Goal: Task Accomplishment & Management: Manage account settings

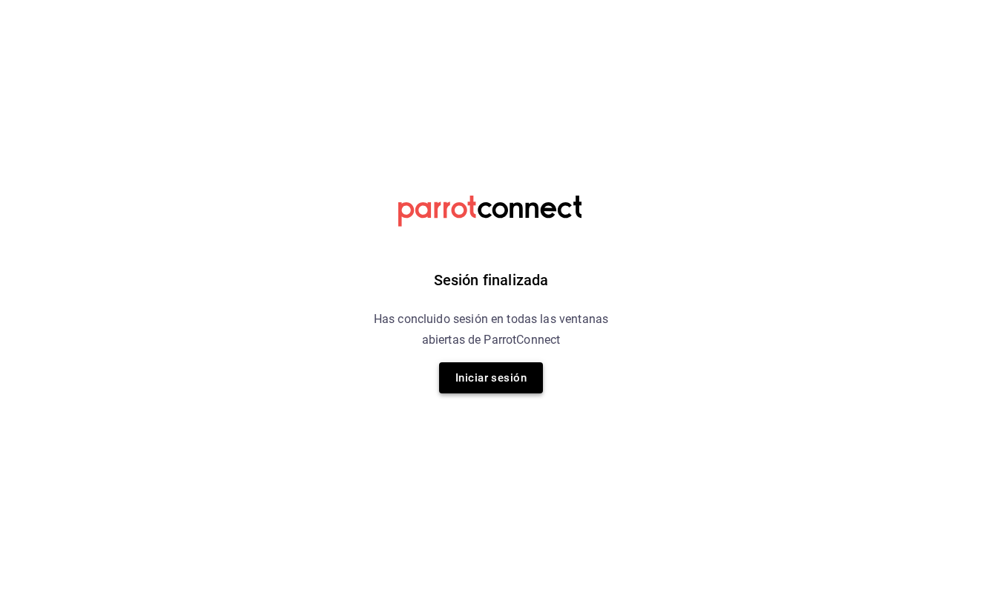
click at [493, 383] on button "Iniciar sesión" at bounding box center [491, 378] width 104 height 31
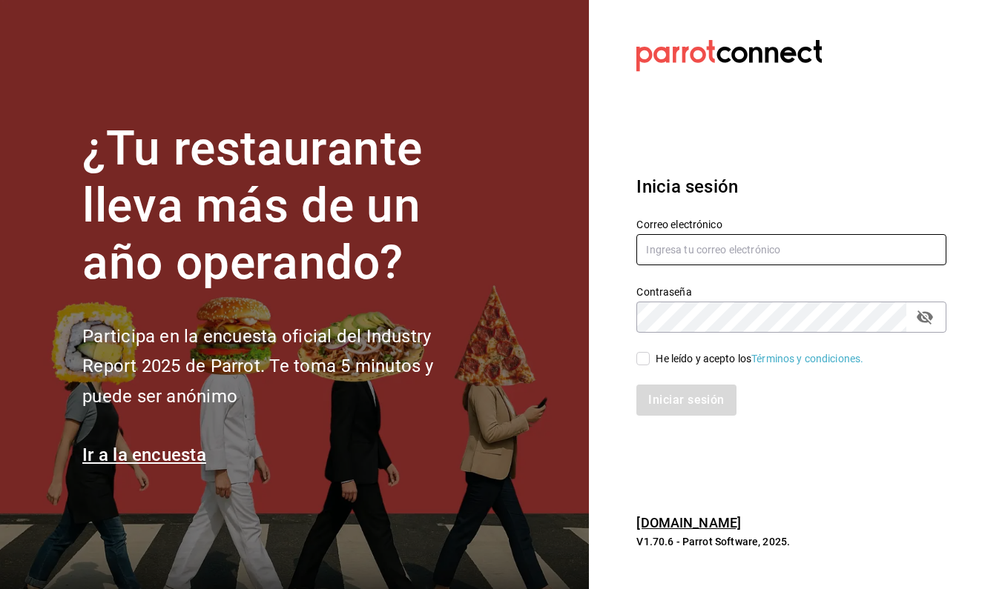
type input "[PERSON_NAME][EMAIL_ADDRESS][DOMAIN_NAME]"
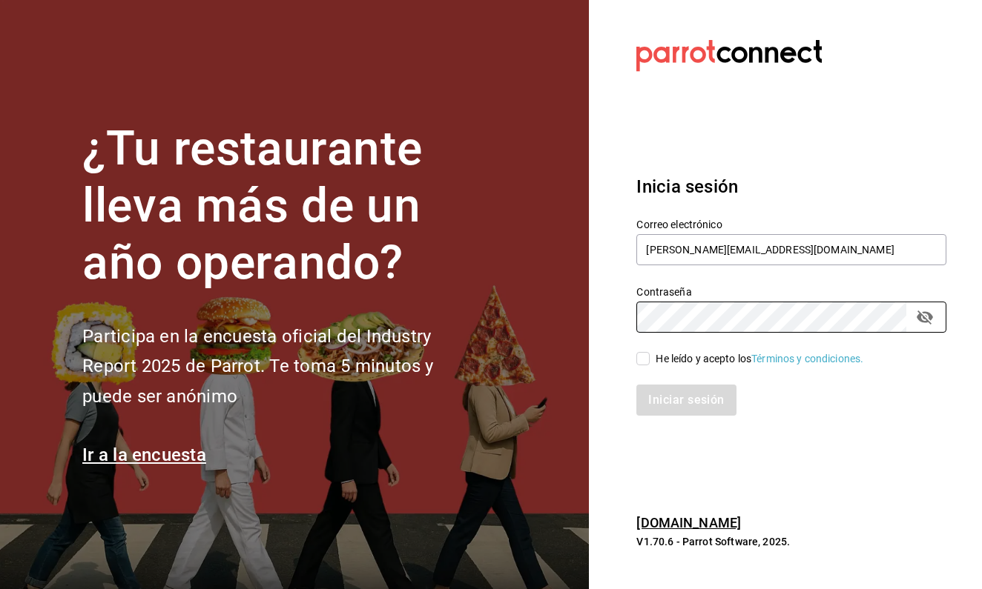
click at [644, 361] on input "He leído y acepto los Términos y condiciones." at bounding box center [642, 358] width 13 height 13
checkbox input "true"
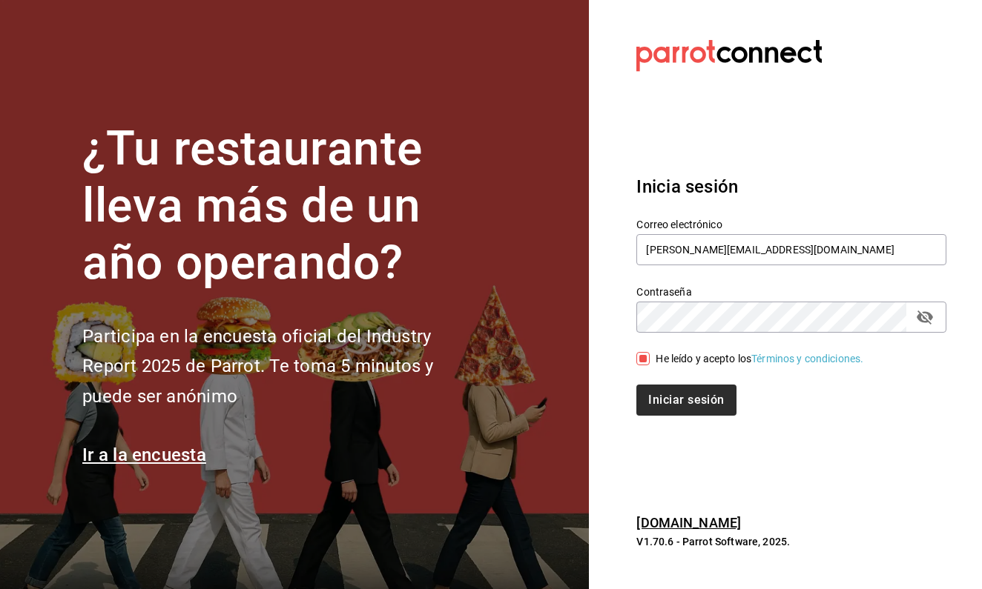
click at [664, 391] on button "Iniciar sesión" at bounding box center [685, 400] width 99 height 31
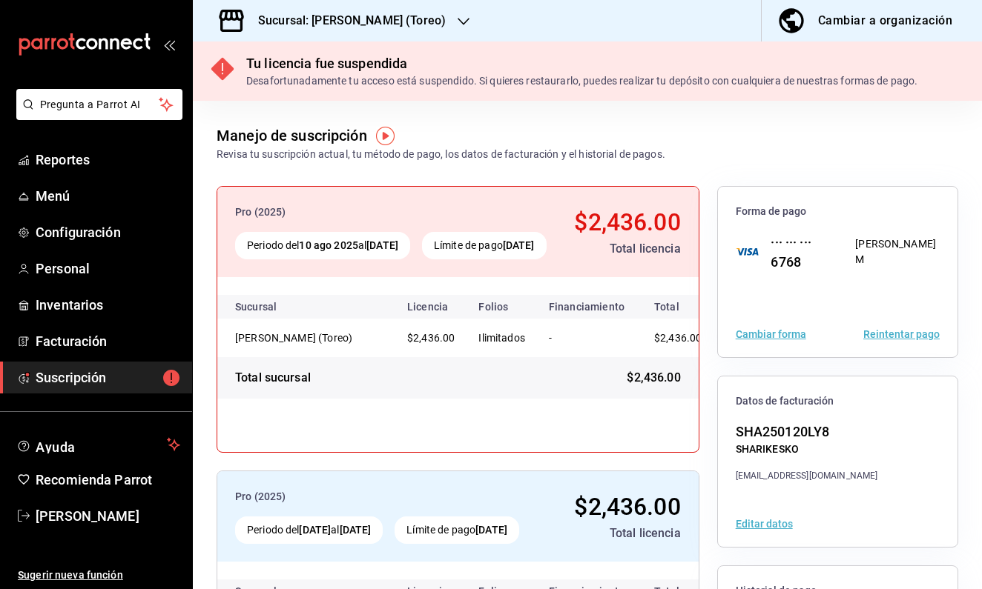
click at [894, 337] on button "Reintentar pago" at bounding box center [901, 334] width 76 height 10
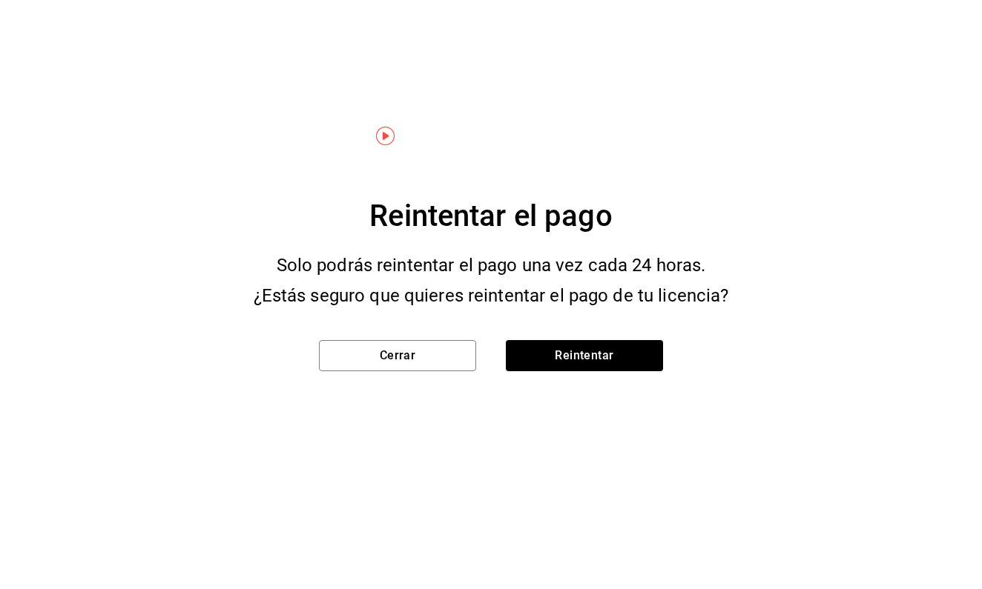
click at [604, 337] on div "Cerrar Reintentar" at bounding box center [490, 353] width 391 height 85
click at [604, 358] on button "Reintentar" at bounding box center [584, 355] width 157 height 31
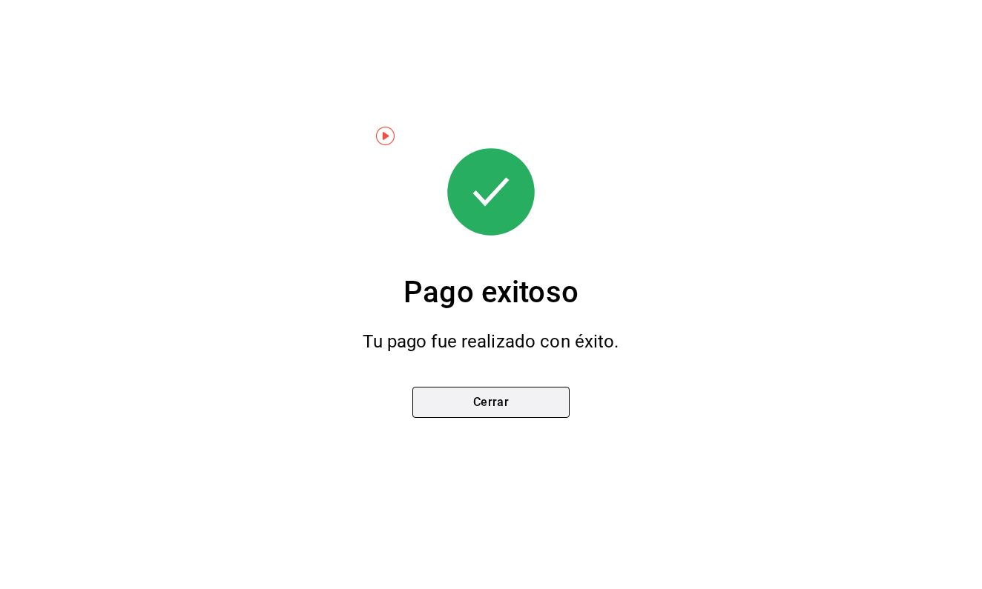
click at [486, 400] on button "Cerrar" at bounding box center [490, 402] width 157 height 31
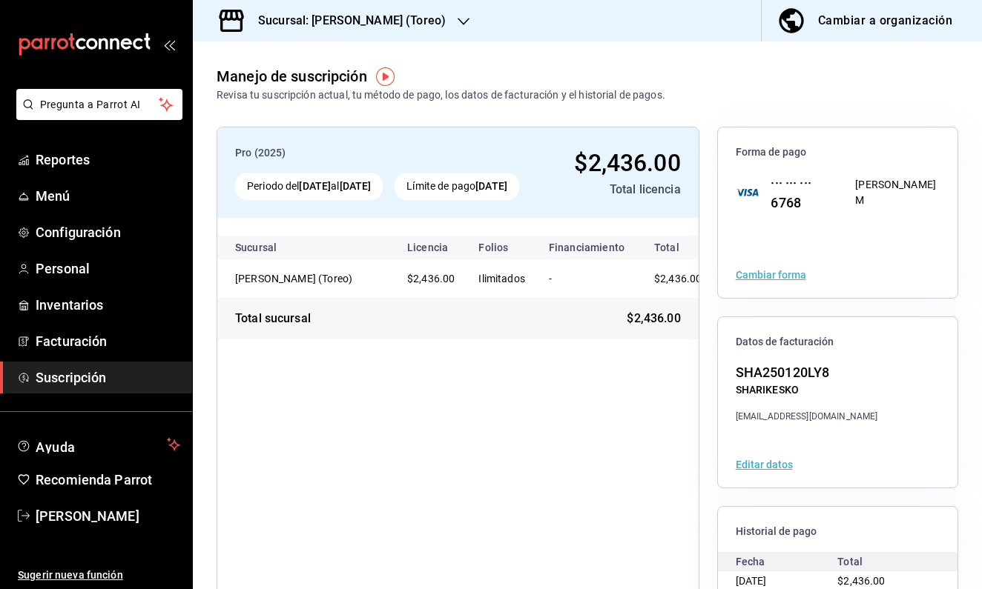
click at [426, 26] on div "Sucursal: [PERSON_NAME] (Toreo)" at bounding box center [340, 21] width 271 height 42
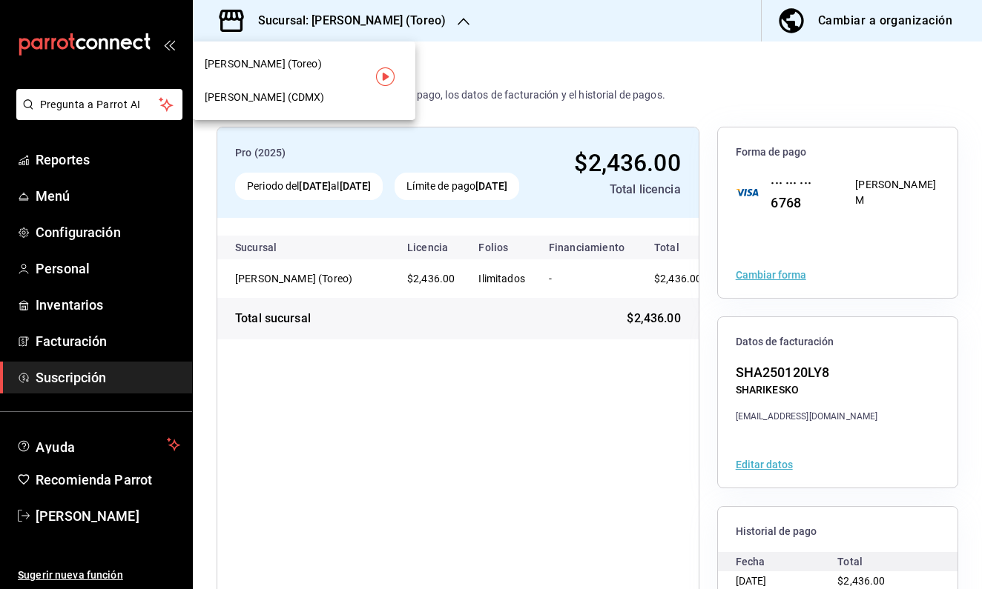
click at [509, 50] on div at bounding box center [491, 294] width 982 height 589
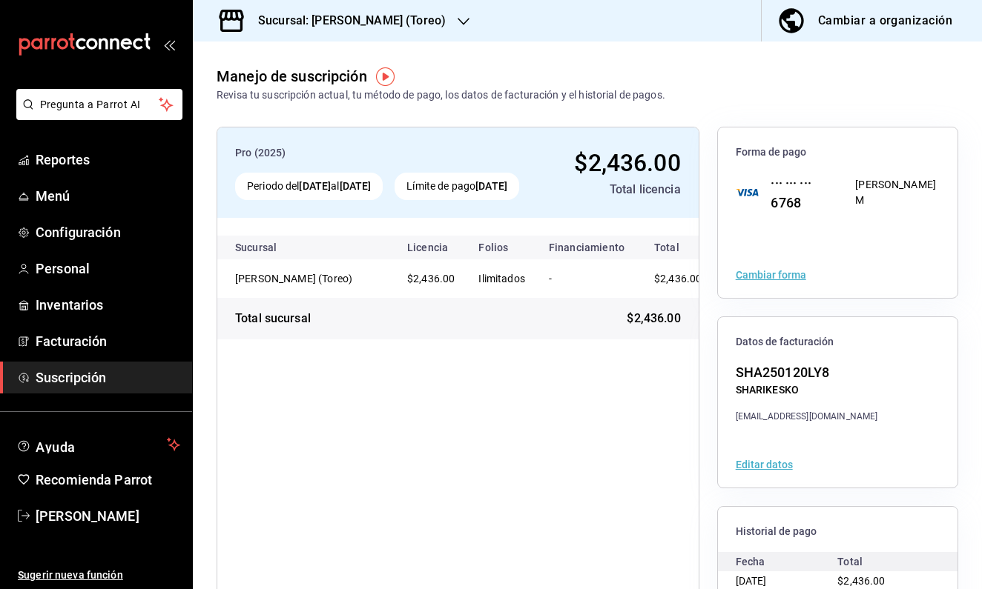
click at [429, 29] on div "Sucursal: [PERSON_NAME] (Toreo)" at bounding box center [340, 21] width 271 height 42
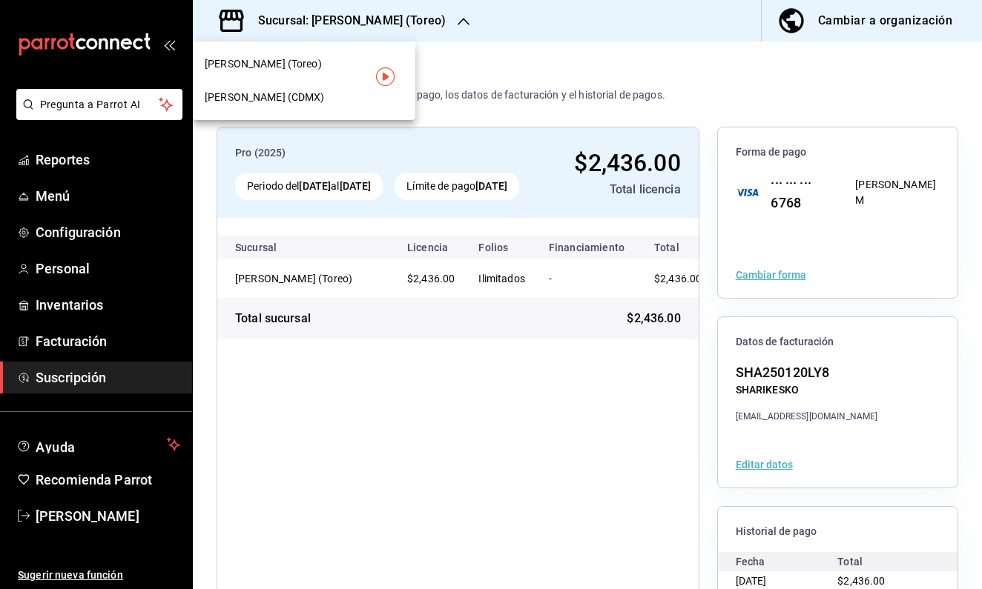
click at [339, 90] on div "[PERSON_NAME] (CDMX)" at bounding box center [304, 98] width 199 height 16
